Goal: Task Accomplishment & Management: Manage account settings

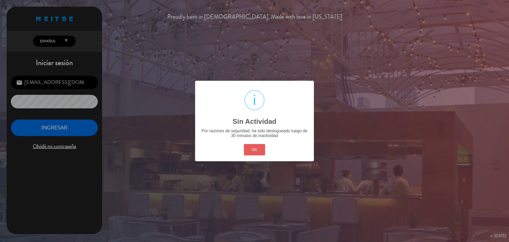
click at [251, 155] on button "OK" at bounding box center [254, 149] width 21 height 11
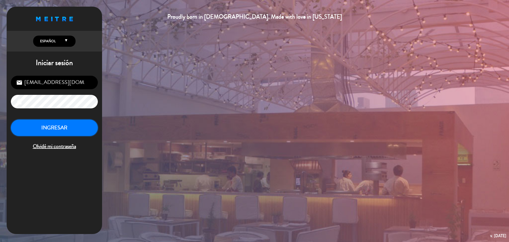
click at [82, 125] on button "INGRESAR" at bounding box center [54, 127] width 87 height 17
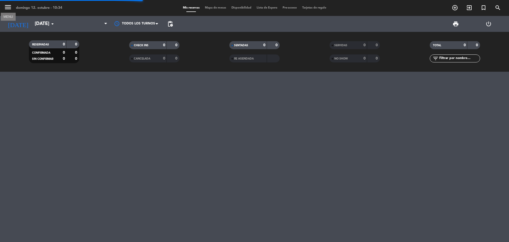
click at [10, 4] on icon "menu" at bounding box center [8, 7] width 8 height 8
click at [5, 4] on icon "menu" at bounding box center [8, 7] width 8 height 8
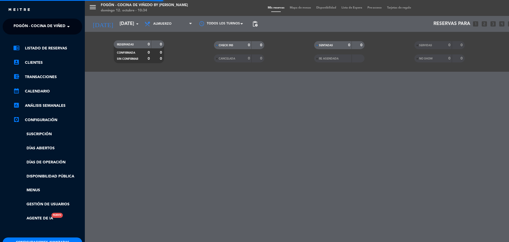
click at [22, 31] on span "Fogón - Cocina de viñedo by [PERSON_NAME]" at bounding box center [60, 26] width 93 height 11
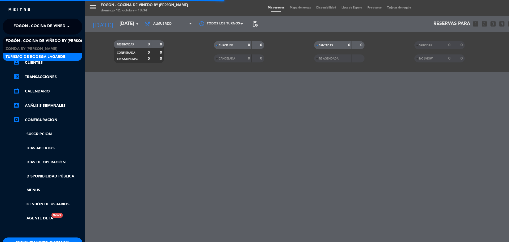
click at [31, 59] on span "Turismo de Bodega Lagarde" at bounding box center [36, 57] width 60 height 6
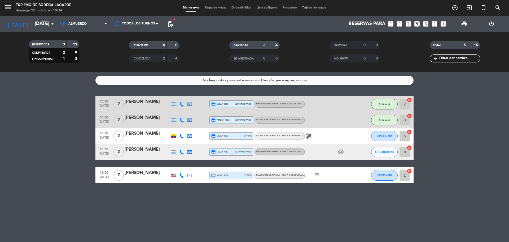
click at [318, 175] on icon "subject" at bounding box center [317, 175] width 6 height 6
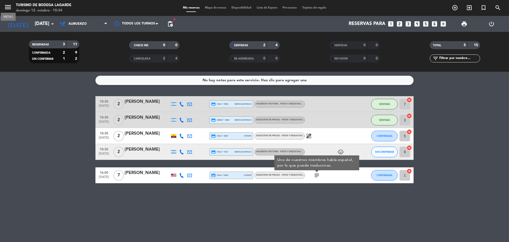
click at [7, 5] on icon "menu" at bounding box center [8, 7] width 8 height 8
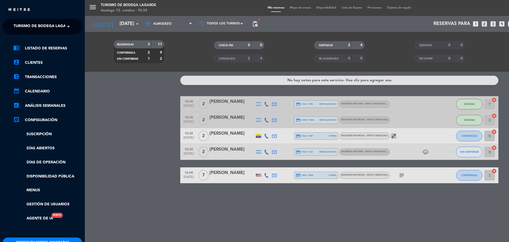
click at [21, 24] on span "Turismo de Bodega Lagarde" at bounding box center [44, 26] width 60 height 11
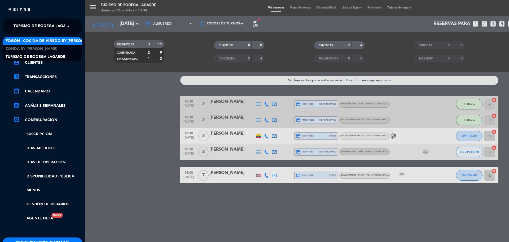
click at [23, 39] on span "Fogón - Cocina de viñedo by [PERSON_NAME]" at bounding box center [52, 41] width 93 height 6
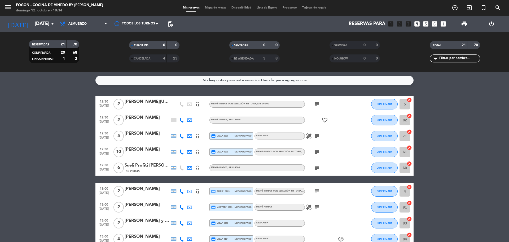
click at [319, 103] on icon "subject" at bounding box center [317, 104] width 6 height 6
click at [153, 101] on div "[PERSON_NAME][US_STATE] ([PERSON_NAME])- suntrip" at bounding box center [147, 101] width 45 height 7
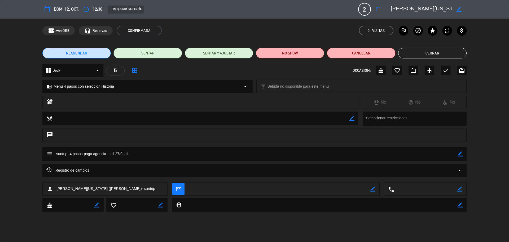
click at [407, 54] on button "Cerrar" at bounding box center [432, 53] width 68 height 11
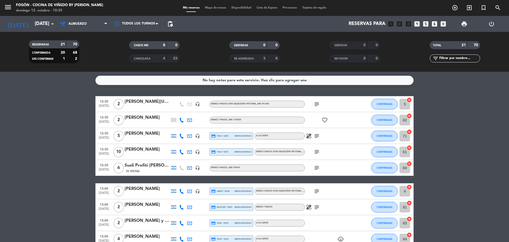
click at [315, 136] on icon "subject" at bounding box center [317, 136] width 6 height 6
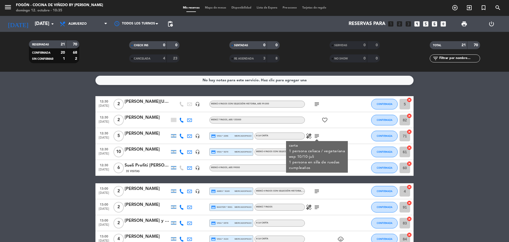
click at [315, 136] on icon "subject" at bounding box center [317, 136] width 6 height 6
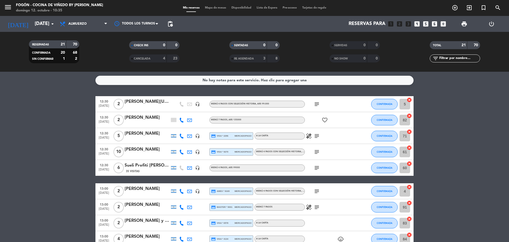
click at [317, 153] on icon "subject" at bounding box center [317, 152] width 6 height 6
click at [317, 167] on icon "subject" at bounding box center [317, 167] width 6 height 6
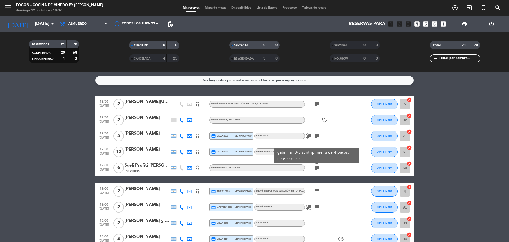
click at [316, 191] on icon "subject" at bounding box center [317, 191] width 6 height 6
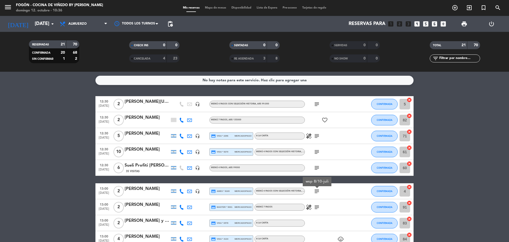
click at [316, 207] on icon "subject" at bounding box center [317, 207] width 6 height 6
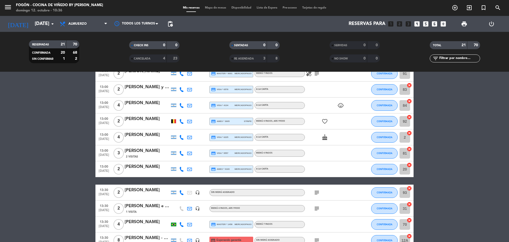
scroll to position [159, 0]
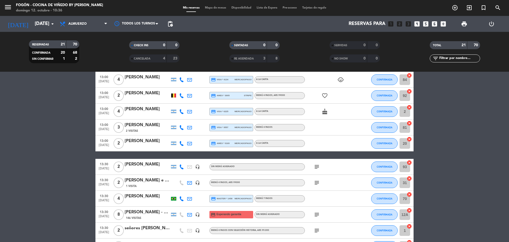
click at [316, 167] on icon "subject" at bounding box center [317, 166] width 6 height 6
click at [316, 181] on icon "subject" at bounding box center [317, 182] width 6 height 6
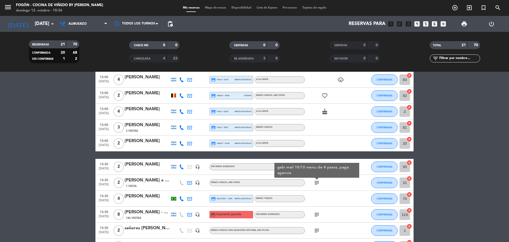
click at [160, 182] on div "[PERSON_NAME] e [PERSON_NAME]" at bounding box center [147, 180] width 45 height 7
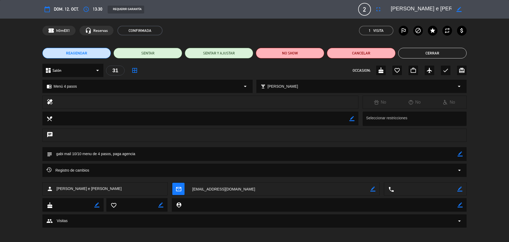
click at [412, 54] on button "Cerrar" at bounding box center [432, 53] width 68 height 11
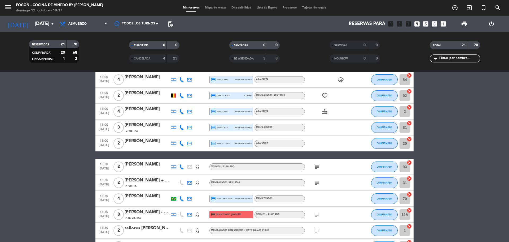
click at [317, 214] on icon "subject" at bounding box center [317, 214] width 6 height 6
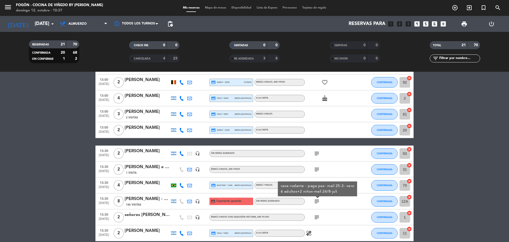
scroll to position [186, 0]
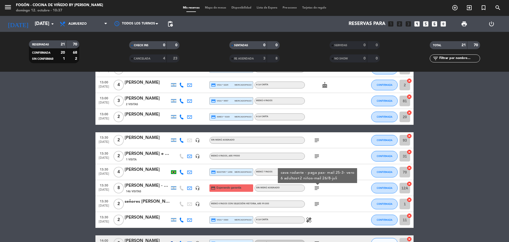
click at [318, 203] on icon "subject" at bounding box center [317, 204] width 6 height 6
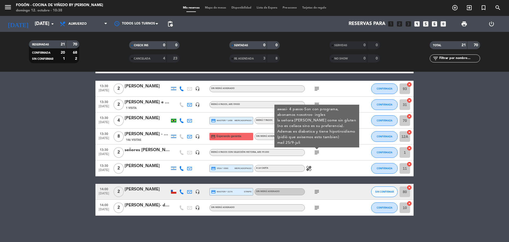
scroll to position [237, 0]
click at [317, 189] on icon "subject" at bounding box center [317, 191] width 6 height 6
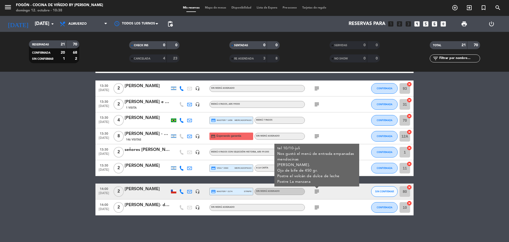
click at [316, 207] on icon "subject" at bounding box center [317, 207] width 6 height 6
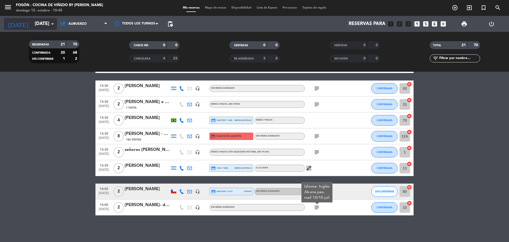
click at [33, 26] on input "[DATE]" at bounding box center [63, 24] width 62 height 11
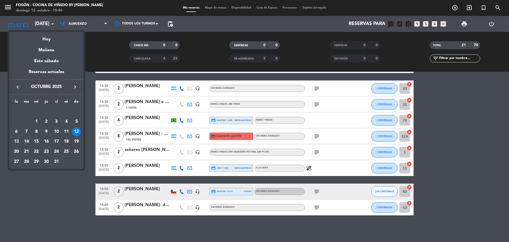
click at [18, 86] on icon "keyboard_arrow_left" at bounding box center [18, 87] width 6 height 6
click at [16, 130] on div "8" at bounding box center [16, 131] width 9 height 9
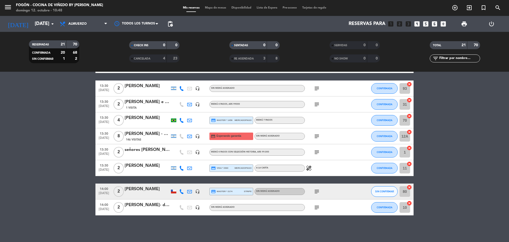
type input "[DATE]"
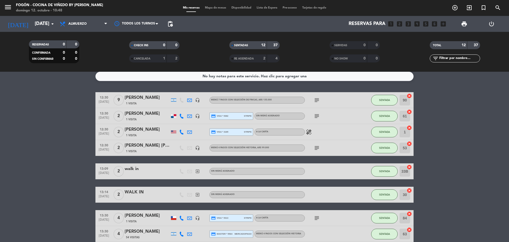
scroll to position [0, 0]
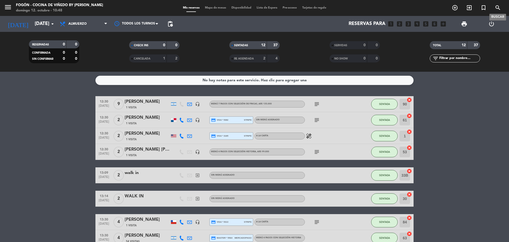
click at [498, 7] on icon "search" at bounding box center [498, 8] width 6 height 6
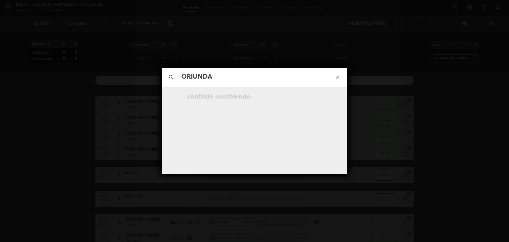
type input "ORIUNDA"
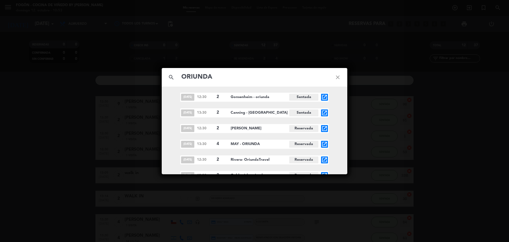
scroll to position [924, 0]
click at [327, 130] on icon "open_in_new" at bounding box center [325, 128] width 6 height 6
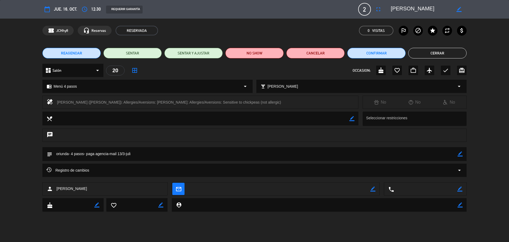
click at [419, 52] on button "Cerrar" at bounding box center [438, 53] width 58 height 11
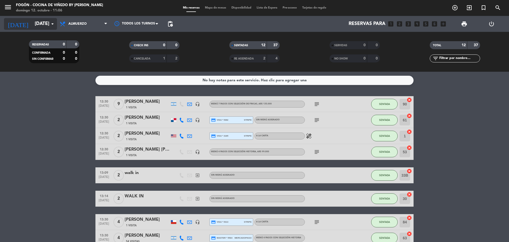
click at [32, 20] on input "[DATE]" at bounding box center [63, 24] width 62 height 11
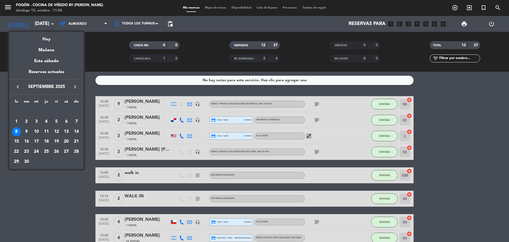
click at [80, 84] on div "keyboard_arrow_left [DATE] keyboard_arrow_right" at bounding box center [46, 86] width 74 height 15
click at [77, 84] on icon "keyboard_arrow_right" at bounding box center [75, 87] width 6 height 6
click at [15, 141] on div "13" at bounding box center [16, 141] width 9 height 9
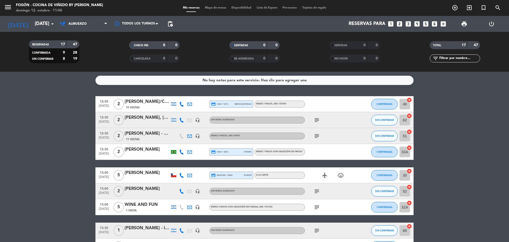
click at [316, 119] on icon "subject" at bounding box center [317, 120] width 6 height 6
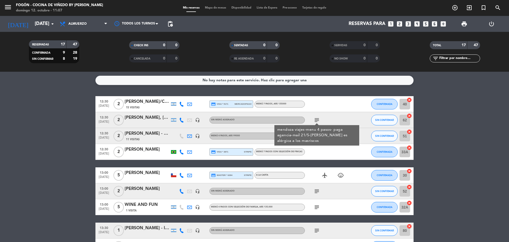
click at [317, 144] on div "mendoza viajes-menu 4 pasos- paga agencia-mail 21/5-[PERSON_NAME] es alérgica a…" at bounding box center [317, 135] width 85 height 20
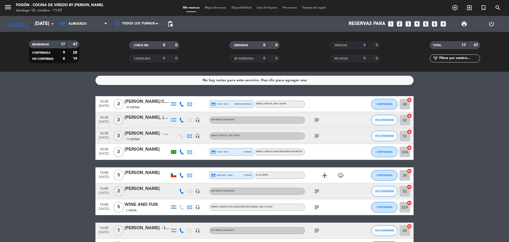
click at [318, 137] on icon "subject" at bounding box center [317, 136] width 6 height 6
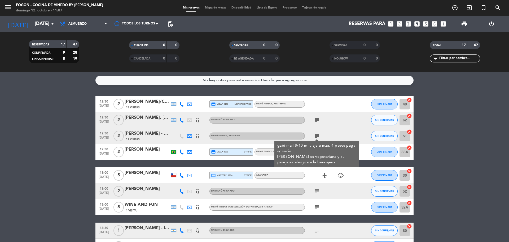
click at [318, 137] on icon "subject" at bounding box center [317, 136] width 6 height 6
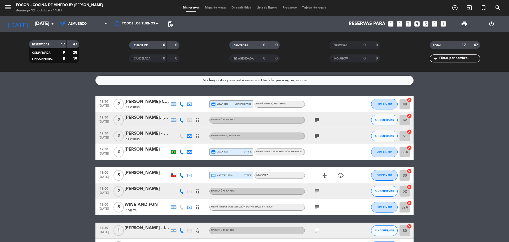
click at [316, 191] on icon "subject" at bounding box center [317, 191] width 6 height 6
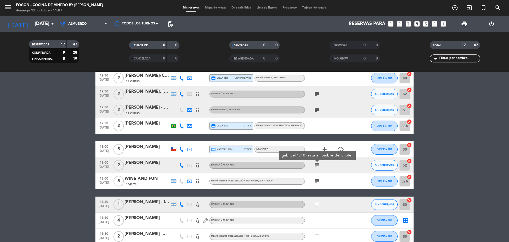
scroll to position [27, 0]
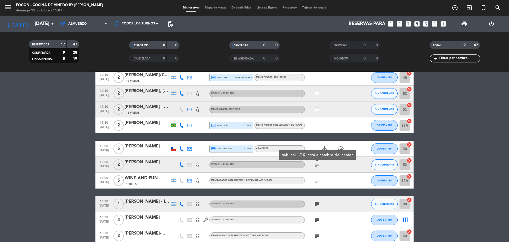
click at [316, 179] on icon "subject" at bounding box center [317, 180] width 6 height 6
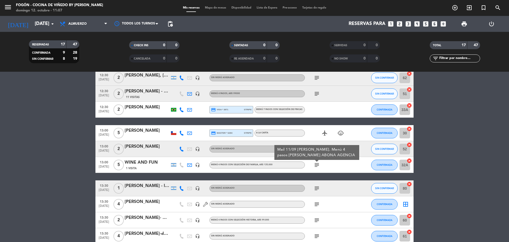
scroll to position [53, 0]
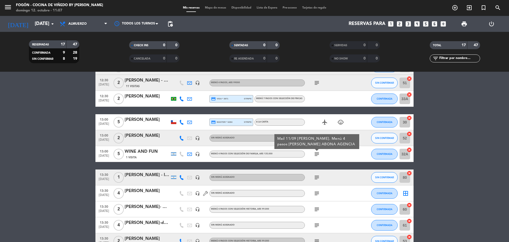
click at [317, 177] on icon "subject" at bounding box center [317, 177] width 6 height 6
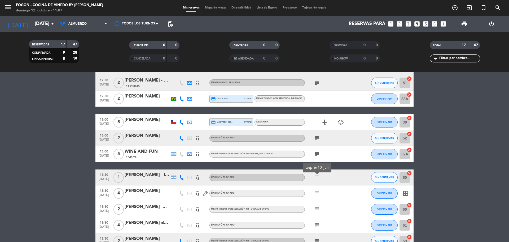
click at [317, 192] on icon "subject" at bounding box center [317, 193] width 6 height 6
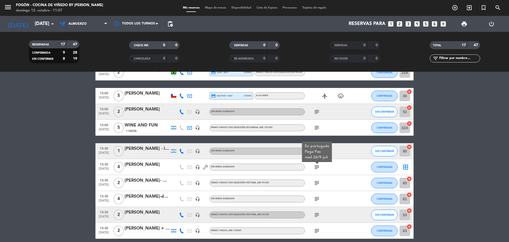
scroll to position [80, 0]
click at [317, 181] on icon "subject" at bounding box center [317, 182] width 6 height 6
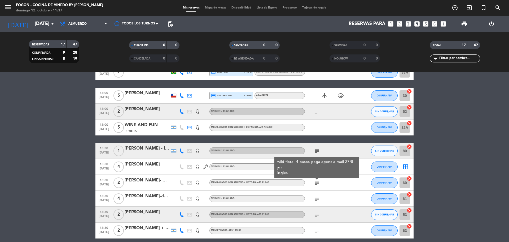
click at [68, 207] on bookings-row "12:30 [DATE] 2 [PERSON_NAME]/CHOFER 15 Visitas credit_card visa * 5171 mercadop…" at bounding box center [254, 166] width 509 height 300
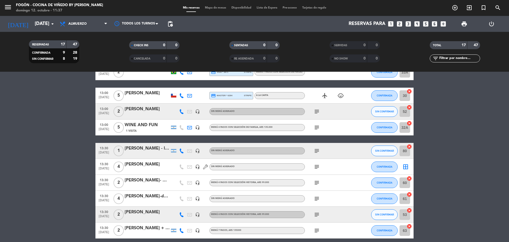
click at [314, 167] on span "subject" at bounding box center [317, 166] width 8 height 6
click at [314, 166] on icon "subject" at bounding box center [317, 166] width 6 height 6
click at [316, 182] on icon "subject" at bounding box center [317, 182] width 6 height 6
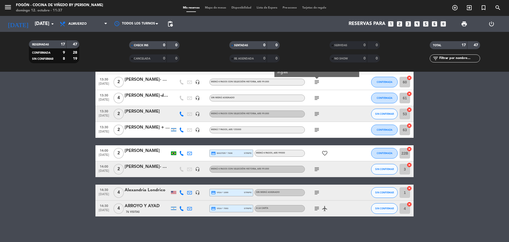
scroll to position [181, 0]
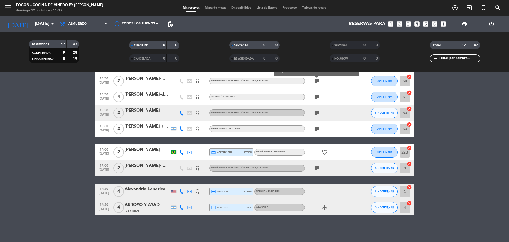
click at [316, 205] on icon "subject" at bounding box center [317, 207] width 6 height 6
click at [316, 190] on icon "subject" at bounding box center [317, 191] width 6 height 6
click at [7, 7] on icon "menu" at bounding box center [8, 7] width 8 height 8
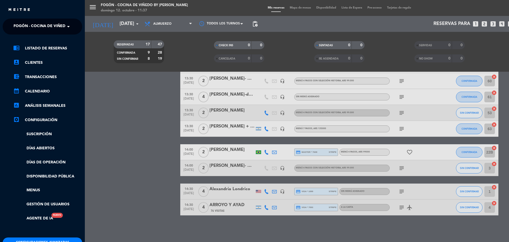
drag, startPoint x: 21, startPoint y: 20, endPoint x: 24, endPoint y: 23, distance: 4.5
click at [21, 20] on ng-select "× Fogón - Cocina de viñedo by [PERSON_NAME] ×" at bounding box center [43, 27] width 80 height 16
click at [24, 25] on span "Fogón - Cocina de viñedo by [PERSON_NAME]" at bounding box center [60, 26] width 93 height 11
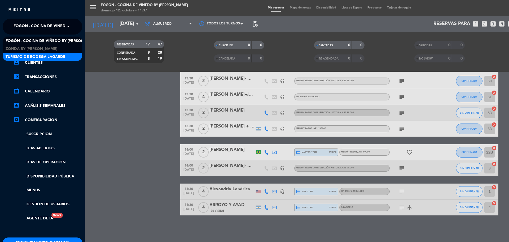
click at [28, 58] on span "Turismo de Bodega Lagarde" at bounding box center [36, 57] width 60 height 6
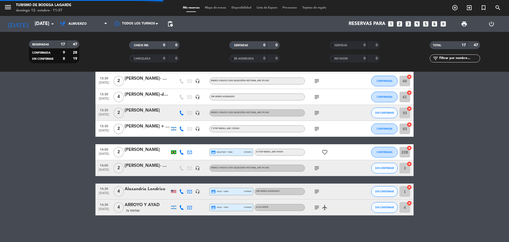
scroll to position [0, 0]
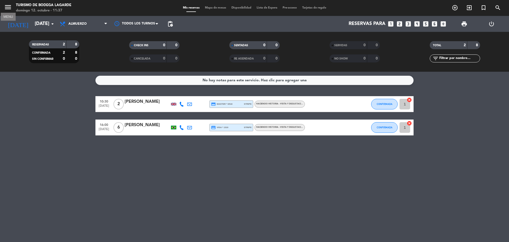
click at [8, 8] on icon "menu" at bounding box center [8, 7] width 8 height 8
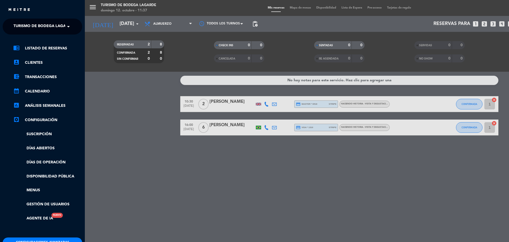
click at [105, 27] on div "menu Turismo de Bodega Lagarde domingo 12. octubre - 11:37 Mis reservas Mapa de…" at bounding box center [339, 121] width 509 height 242
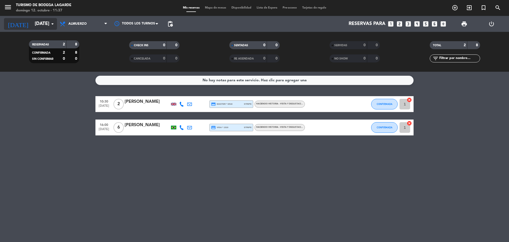
click at [32, 23] on input "[DATE]" at bounding box center [63, 24] width 62 height 11
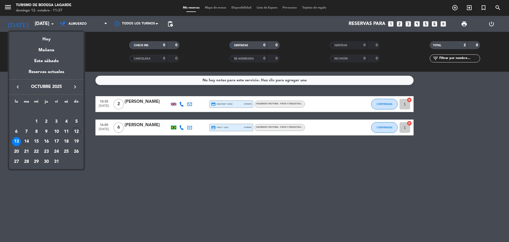
click at [26, 140] on div "14" at bounding box center [26, 141] width 9 height 9
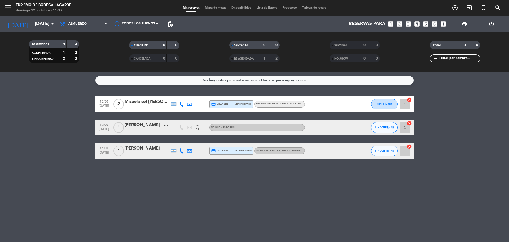
click at [319, 127] on icon "subject" at bounding box center [317, 127] width 6 height 6
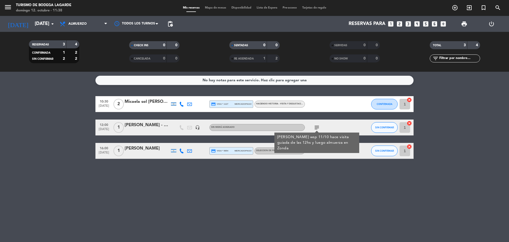
click at [289, 128] on div "Sin menú asignado" at bounding box center [257, 127] width 95 height 7
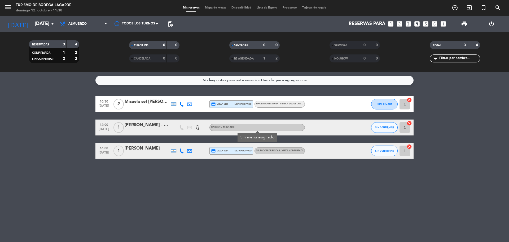
click at [142, 127] on div "[PERSON_NAME] - ZONDA" at bounding box center [147, 124] width 45 height 7
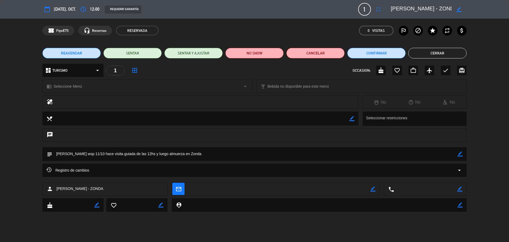
click at [133, 84] on div "chrome_reader_mode Seleccione Menú arrow_drop_down" at bounding box center [148, 86] width 210 height 13
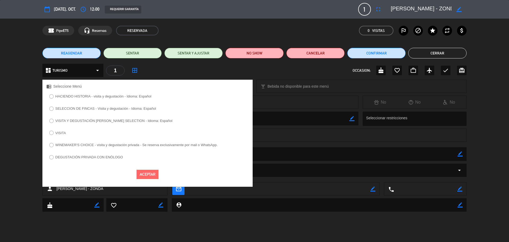
click at [61, 132] on label "VISITA" at bounding box center [60, 132] width 11 height 3
click at [145, 170] on button "Aceptar" at bounding box center [148, 174] width 22 height 9
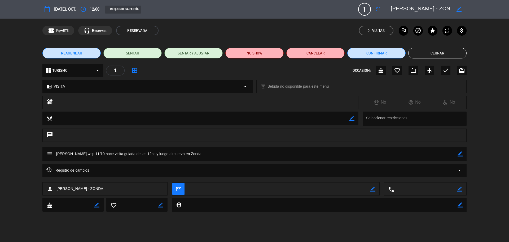
click at [425, 51] on button "Cerrar" at bounding box center [438, 53] width 58 height 11
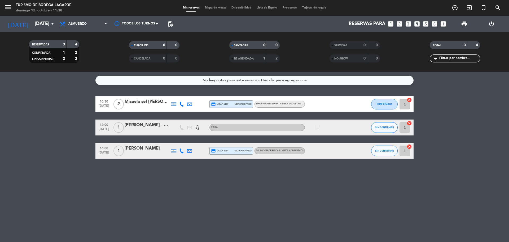
click at [2, 6] on div "menu Turismo de Bodega Lagarde domingo 12. octubre - 11:38" at bounding box center [63, 8] width 127 height 12
click at [6, 6] on icon "menu" at bounding box center [8, 7] width 8 height 8
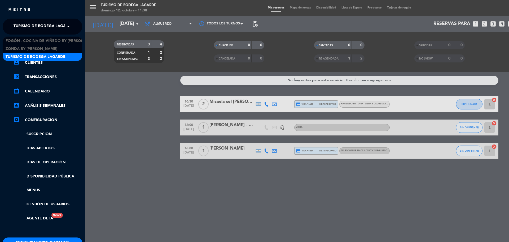
click at [19, 28] on span "Turismo de Bodega Lagarde" at bounding box center [44, 26] width 60 height 11
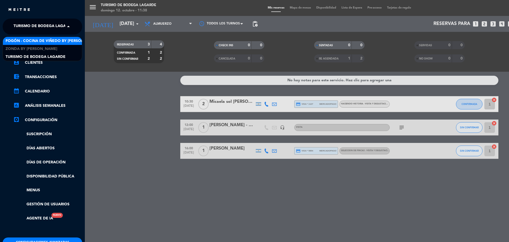
click at [22, 42] on span "Fogón - Cocina de viñedo by [PERSON_NAME]" at bounding box center [52, 41] width 93 height 6
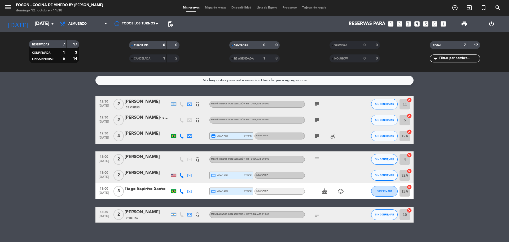
click at [317, 104] on icon "subject" at bounding box center [317, 104] width 6 height 6
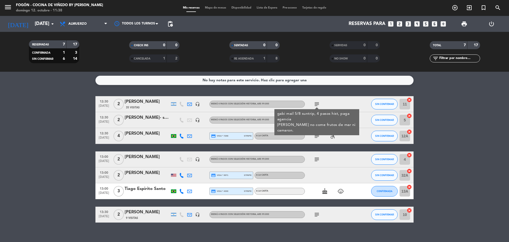
click at [317, 104] on icon "subject" at bounding box center [317, 104] width 6 height 6
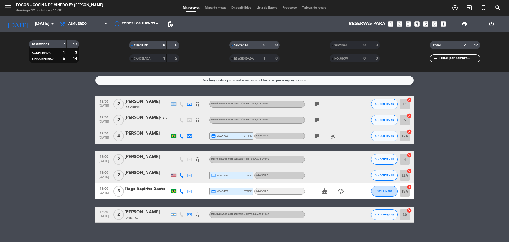
click at [317, 118] on icon "subject" at bounding box center [317, 120] width 6 height 6
click at [316, 135] on icon "subject" at bounding box center [317, 136] width 6 height 6
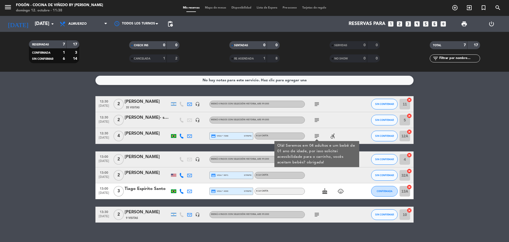
click at [315, 134] on icon "subject" at bounding box center [317, 136] width 6 height 6
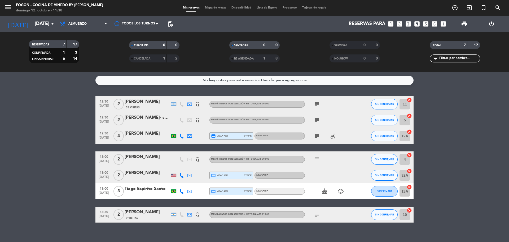
click at [318, 158] on icon "subject" at bounding box center [317, 159] width 6 height 6
click at [317, 213] on icon "subject" at bounding box center [317, 214] width 6 height 6
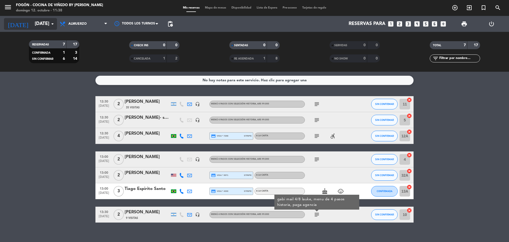
click at [32, 21] on input "[DATE]" at bounding box center [63, 24] width 62 height 11
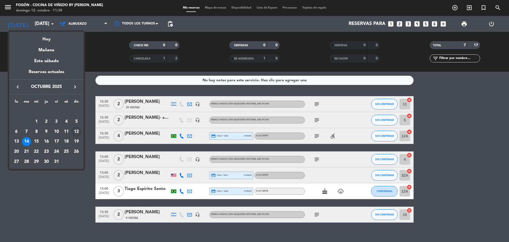
click at [76, 132] on div "12" at bounding box center [76, 131] width 9 height 9
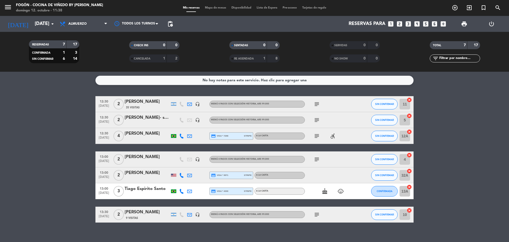
type input "[DATE]"
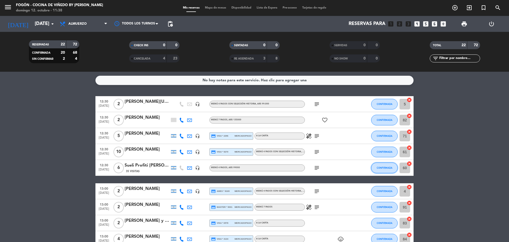
click at [381, 166] on button "CONFIRMADA" at bounding box center [384, 167] width 27 height 11
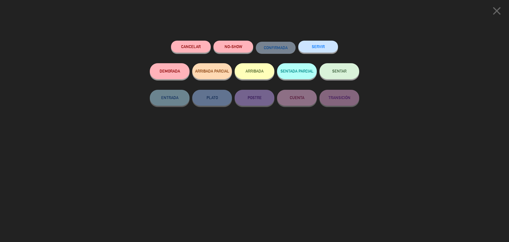
click at [336, 72] on span "SENTAR" at bounding box center [339, 71] width 14 height 5
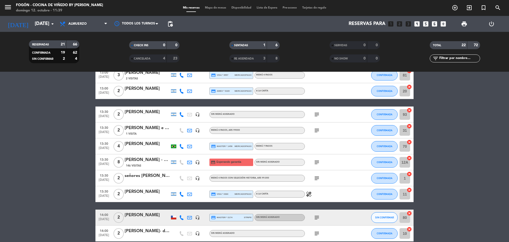
scroll to position [212, 0]
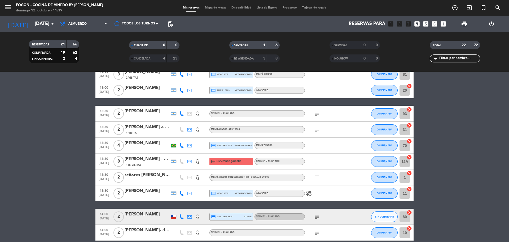
click at [317, 112] on icon "subject" at bounding box center [317, 113] width 6 height 6
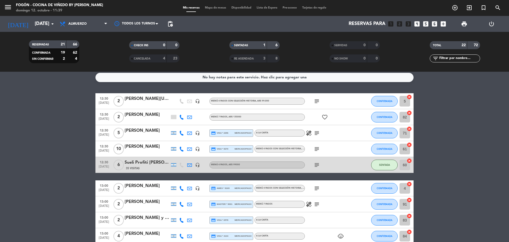
scroll to position [0, 0]
